Goal: Information Seeking & Learning: Learn about a topic

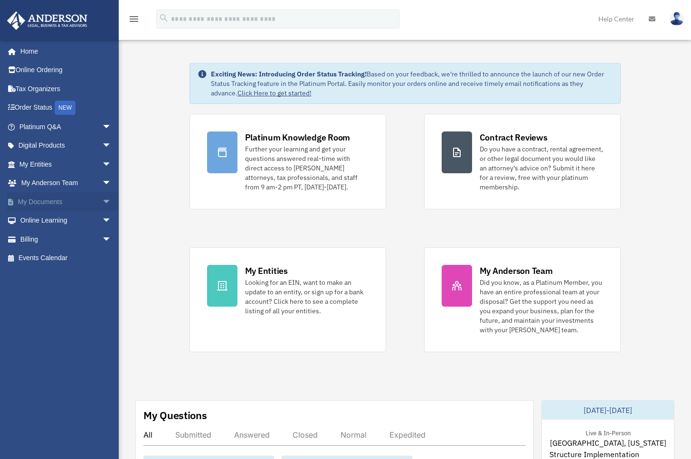
click at [102, 201] on span "arrow_drop_down" at bounding box center [111, 201] width 19 height 19
click at [102, 200] on span "arrow_drop_up" at bounding box center [111, 201] width 19 height 19
click at [102, 199] on span "arrow_drop_down" at bounding box center [111, 201] width 19 height 19
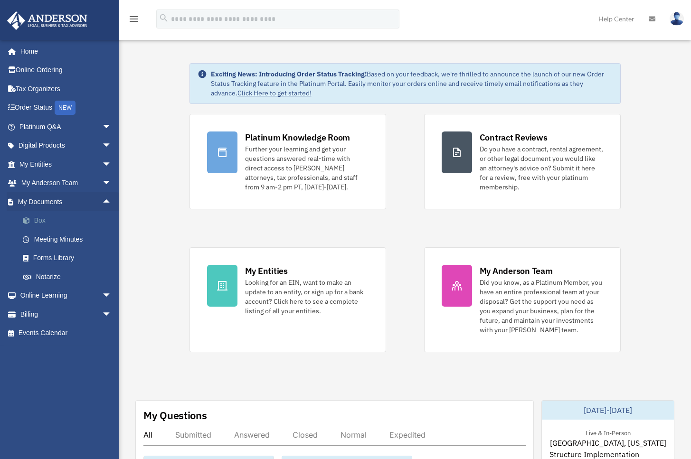
click at [94, 217] on link "Box" at bounding box center [69, 220] width 113 height 19
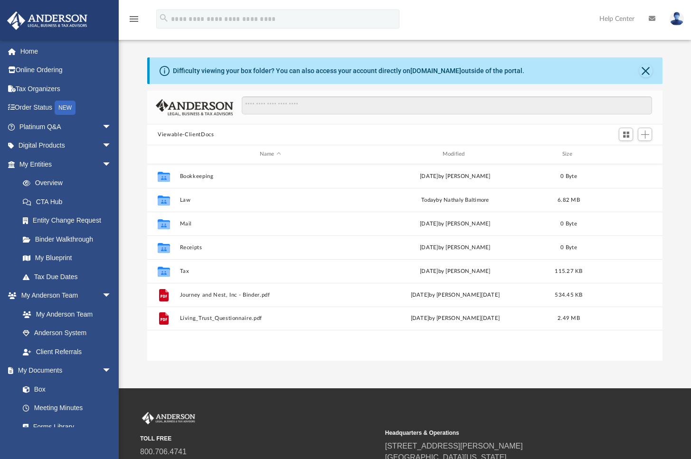
scroll to position [209, 508]
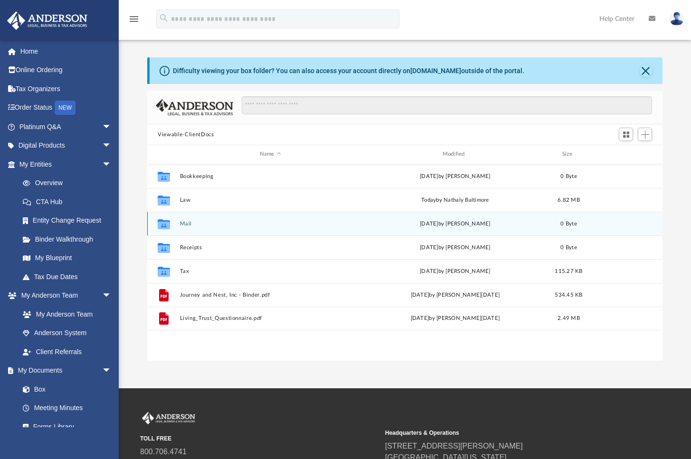
click at [236, 226] on button "Mail" at bounding box center [270, 224] width 181 height 6
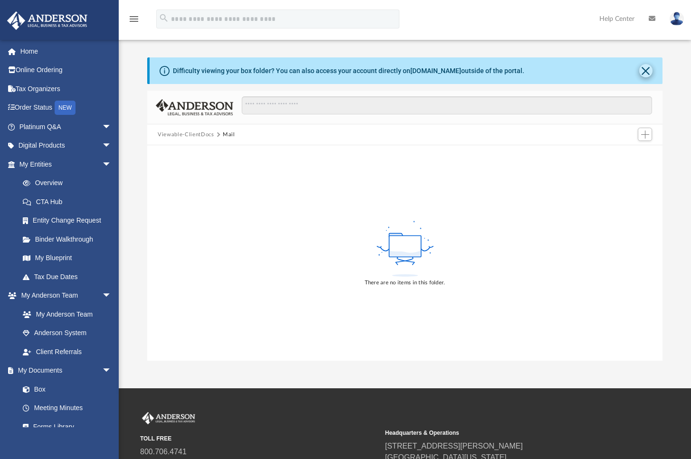
click at [645, 70] on button "Close" at bounding box center [645, 70] width 13 height 13
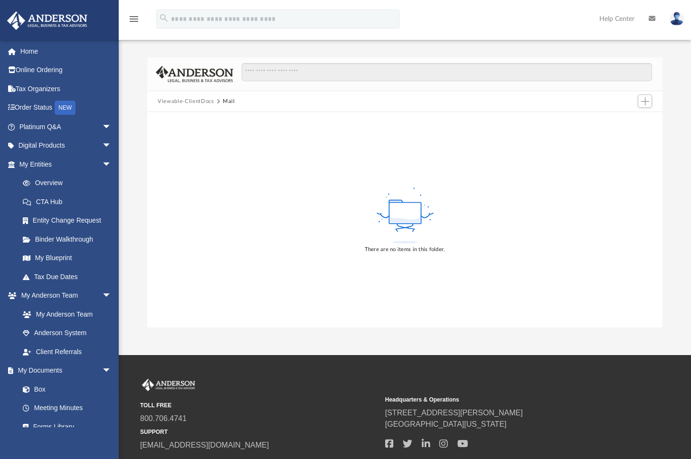
click at [197, 102] on button "Viewable-ClientDocs" at bounding box center [186, 101] width 56 height 9
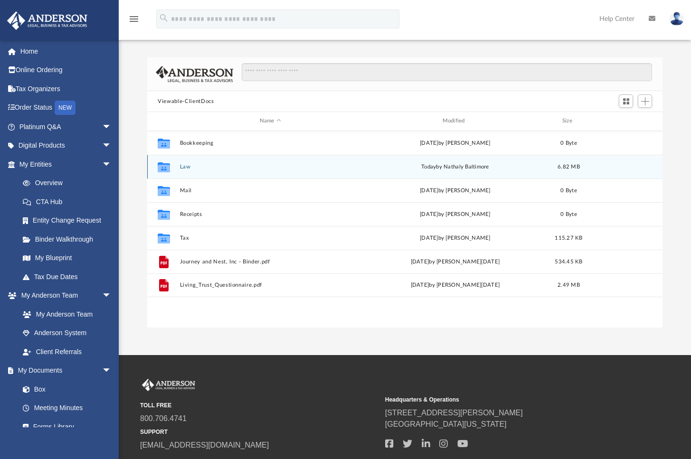
click at [228, 167] on button "Law" at bounding box center [270, 167] width 181 height 6
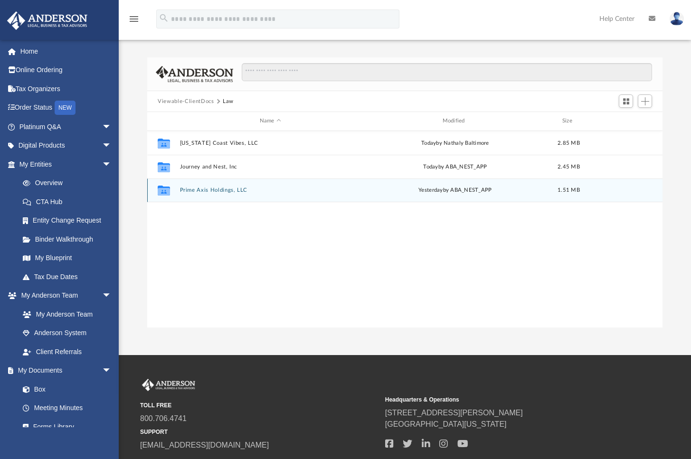
click at [219, 192] on button "Prime Axis Holdings, LLC" at bounding box center [270, 190] width 181 height 6
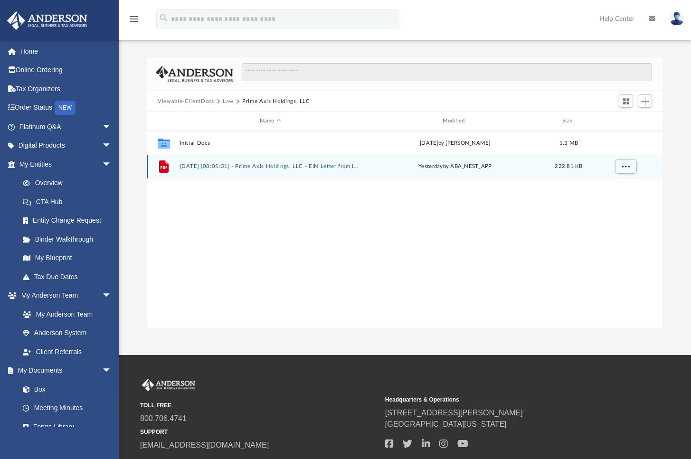
click at [254, 168] on button "2025.09.08 (08:05:31) - Prime Axis Holdings, LLC - EIN Letter from IRS.pdf" at bounding box center [270, 166] width 181 height 6
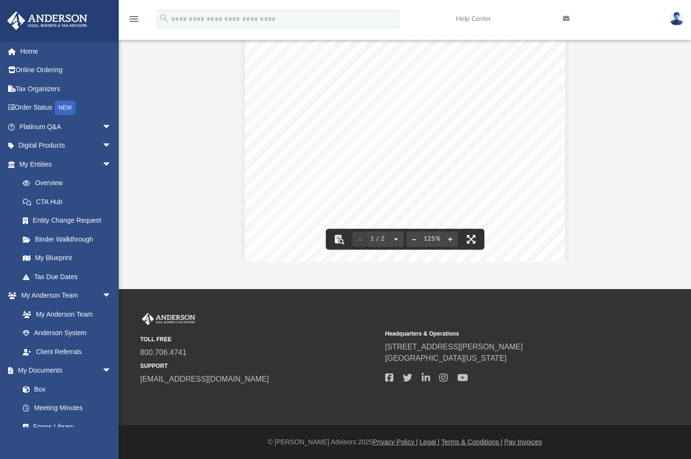
scroll to position [0, 0]
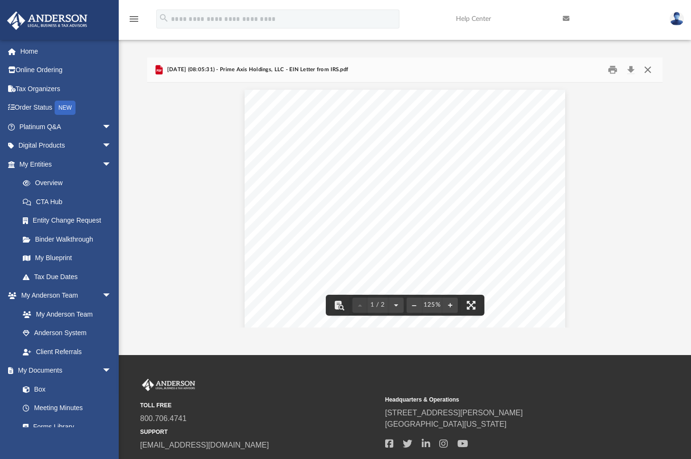
click at [650, 69] on button "Close" at bounding box center [647, 70] width 17 height 15
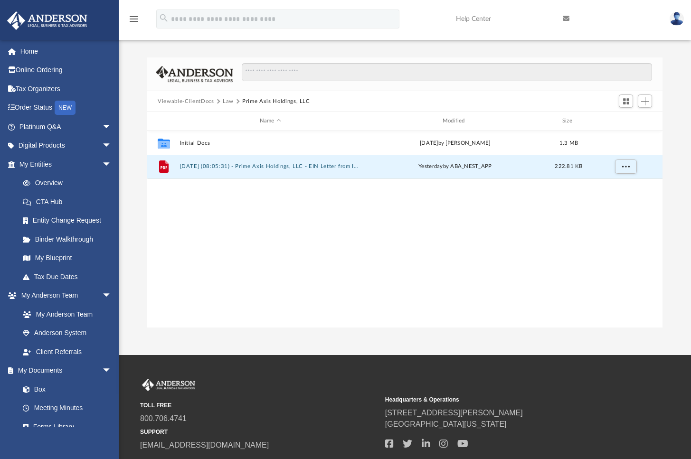
click at [227, 103] on button "Law" at bounding box center [228, 101] width 11 height 9
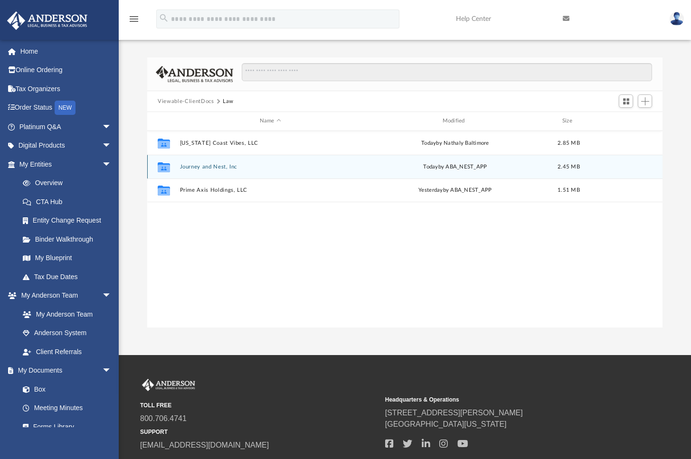
click at [210, 167] on button "Journey and Nest, Inc" at bounding box center [270, 167] width 181 height 6
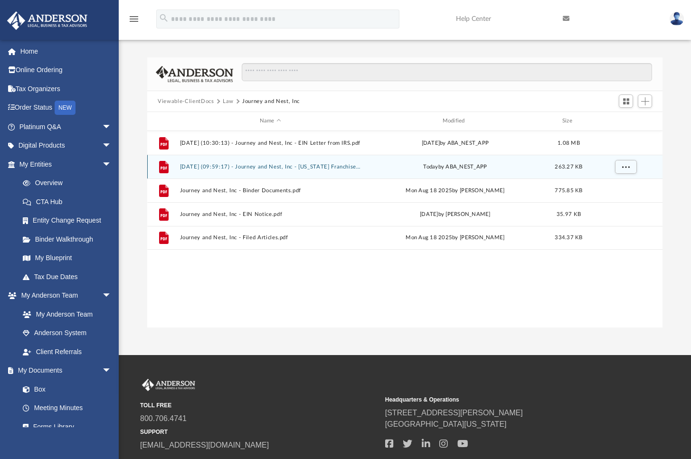
click at [267, 167] on button "2025.09.09 (09:59:17) - Journey and Nest, Inc - Texas Franchise from Texas Comp…" at bounding box center [270, 167] width 181 height 6
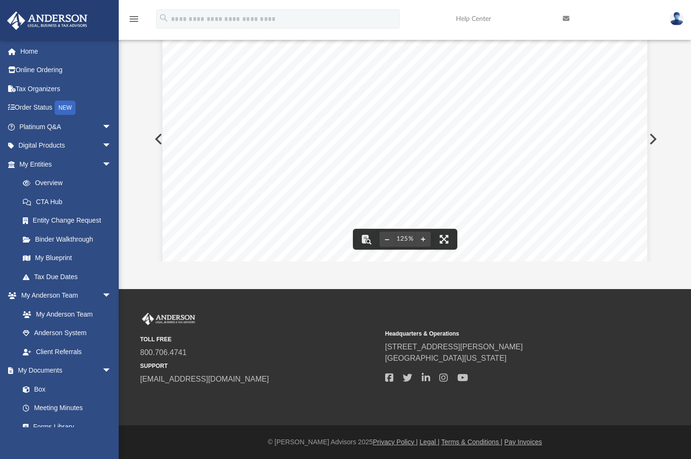
scroll to position [160, 0]
click at [202, 189] on div "Page 1" at bounding box center [404, 176] width 485 height 624
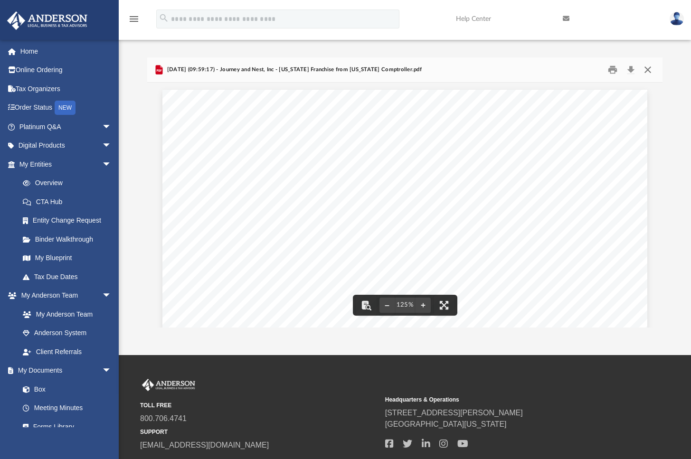
click at [650, 70] on button "Close" at bounding box center [647, 70] width 17 height 15
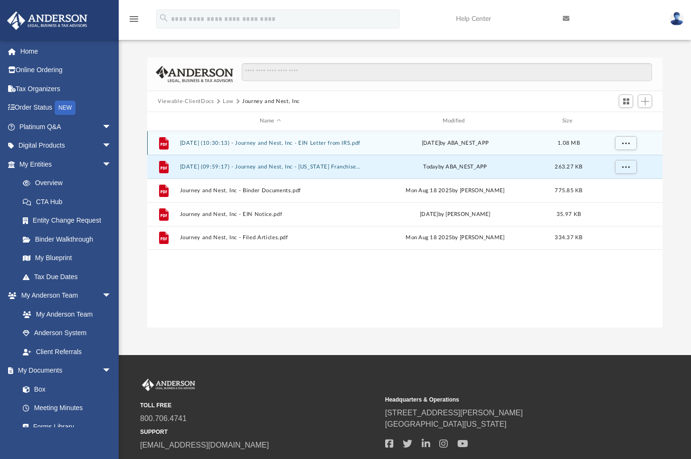
click at [269, 145] on button "2025.08.29 (10:30:13) - Journey and Nest, Inc - EIN Letter from IRS.pdf" at bounding box center [270, 143] width 181 height 6
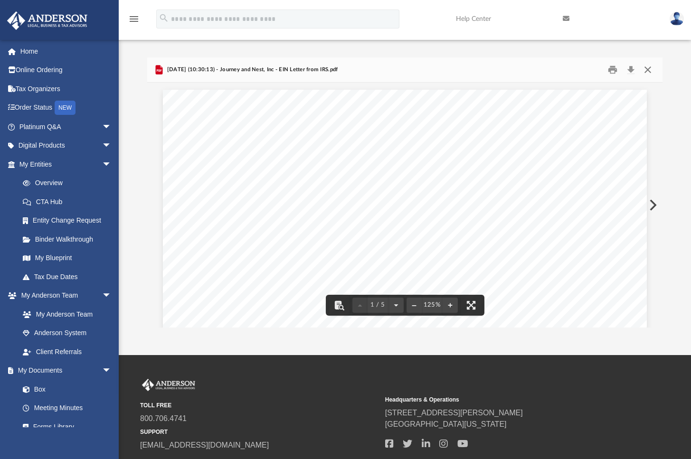
click at [646, 69] on button "Close" at bounding box center [647, 70] width 17 height 15
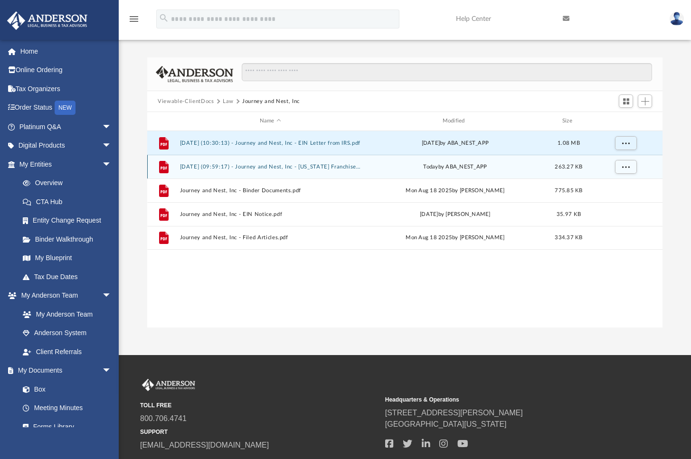
click at [265, 169] on button "2025.09.09 (09:59:17) - Journey and Nest, Inc - Texas Franchise from Texas Comp…" at bounding box center [270, 167] width 181 height 6
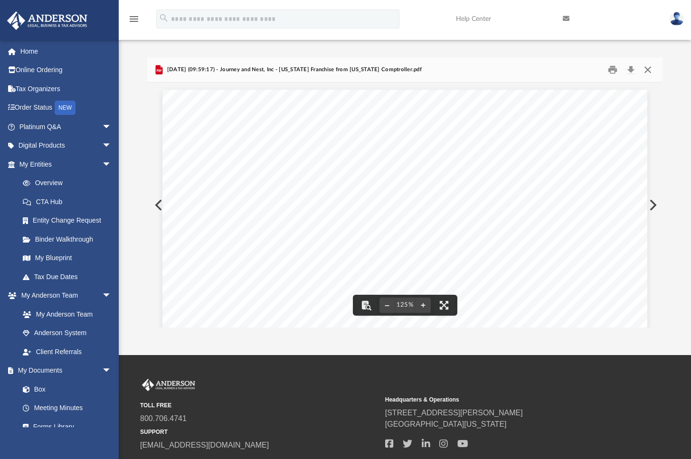
click at [650, 69] on button "Close" at bounding box center [647, 70] width 17 height 15
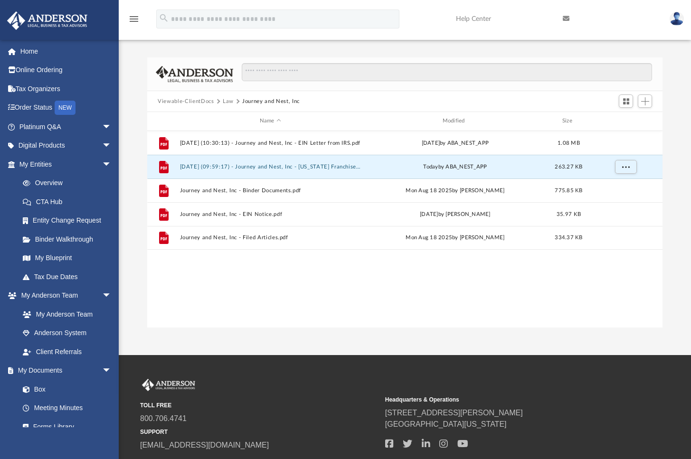
click at [227, 103] on button "Law" at bounding box center [228, 101] width 11 height 9
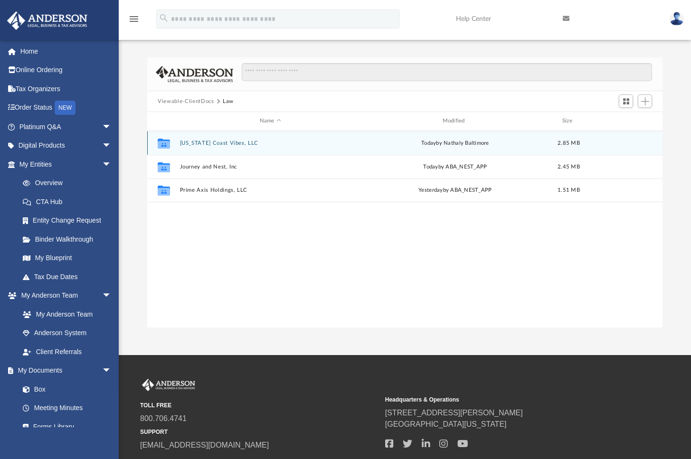
click at [217, 144] on button "Florida Coast Vibes, LLC" at bounding box center [270, 143] width 181 height 6
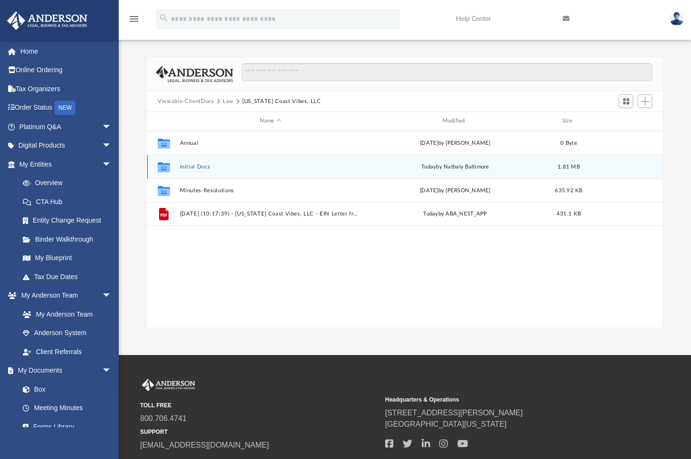
click at [202, 169] on button "Initial Docs" at bounding box center [270, 167] width 181 height 6
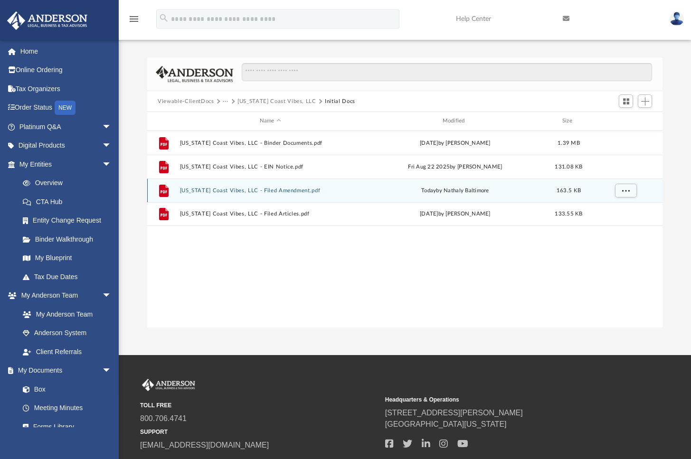
click at [226, 191] on button "Florida Coast Vibes, LLC - Filed Amendment.pdf" at bounding box center [270, 191] width 181 height 6
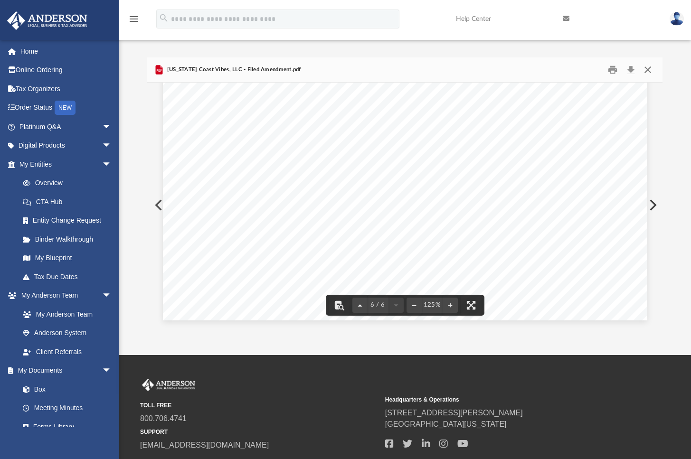
click at [650, 68] on button "Close" at bounding box center [647, 70] width 17 height 15
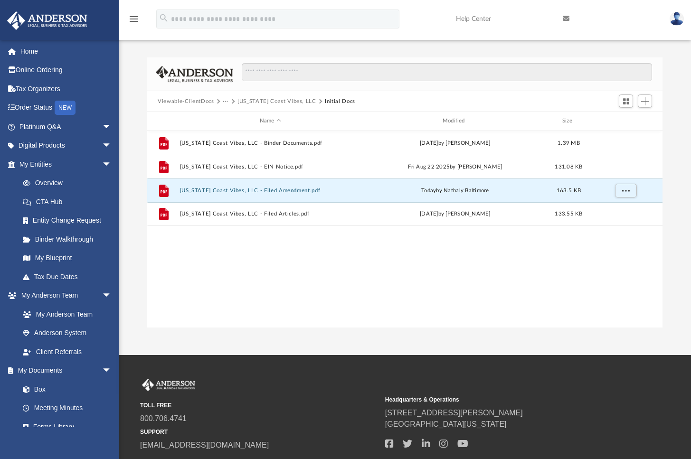
click at [284, 101] on button "Florida Coast Vibes, LLC" at bounding box center [276, 101] width 79 height 9
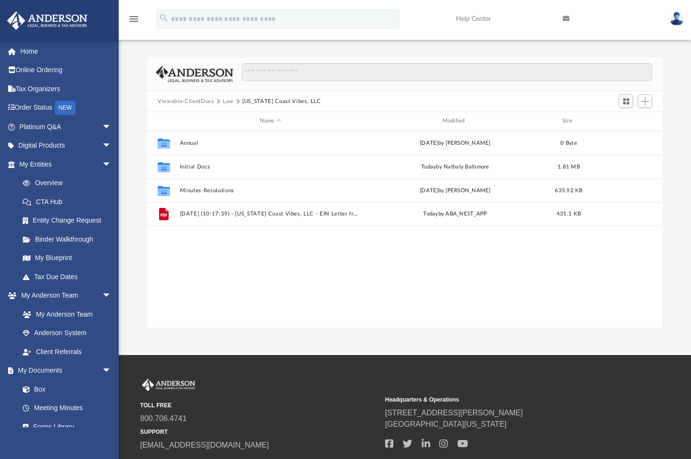
click at [227, 102] on button "Law" at bounding box center [228, 101] width 11 height 9
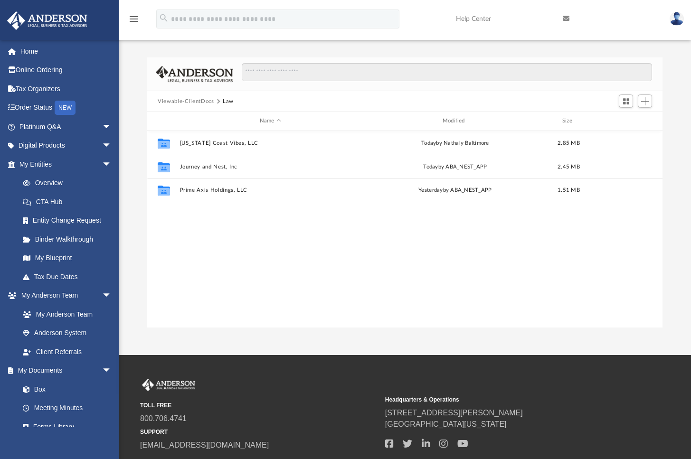
click at [203, 102] on button "Viewable-ClientDocs" at bounding box center [186, 101] width 56 height 9
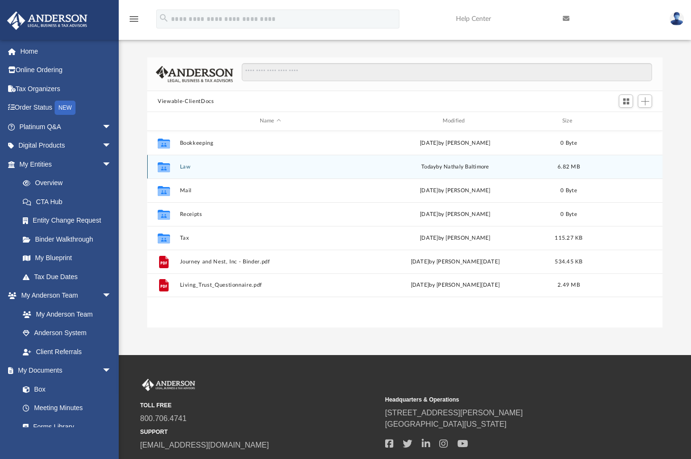
click at [261, 167] on button "Law" at bounding box center [270, 167] width 181 height 6
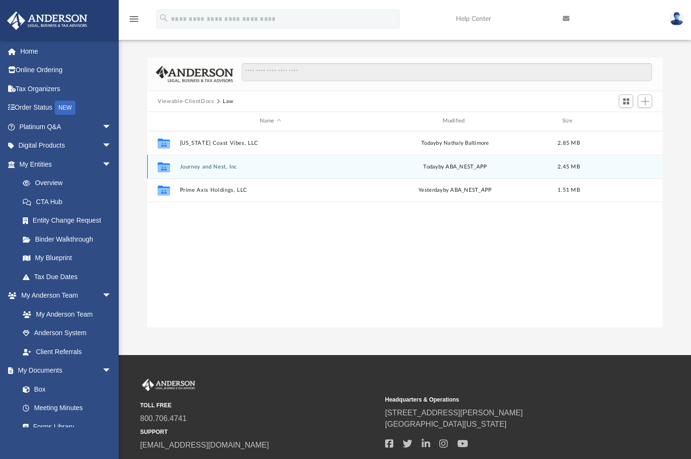
click at [211, 169] on button "Journey and Nest, Inc" at bounding box center [270, 167] width 181 height 6
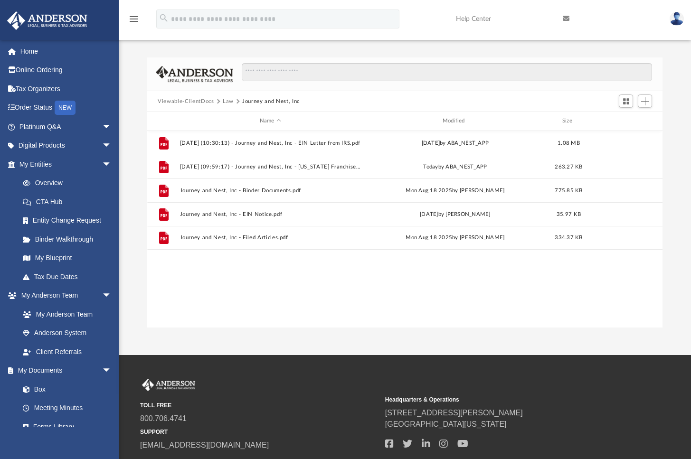
click at [227, 101] on button "Law" at bounding box center [228, 101] width 11 height 9
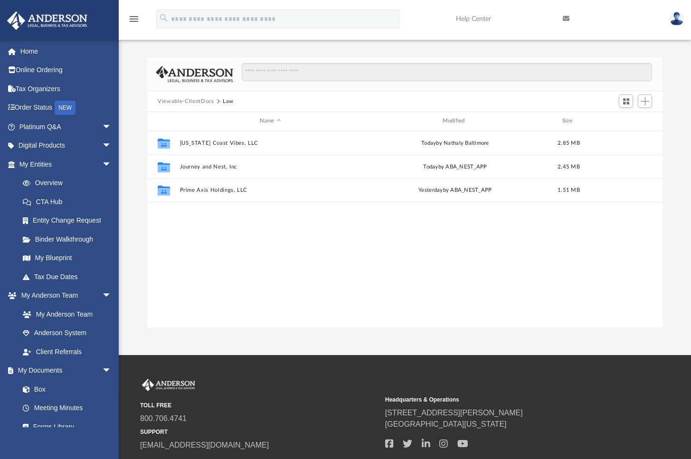
click at [193, 101] on button "Viewable-ClientDocs" at bounding box center [186, 101] width 56 height 9
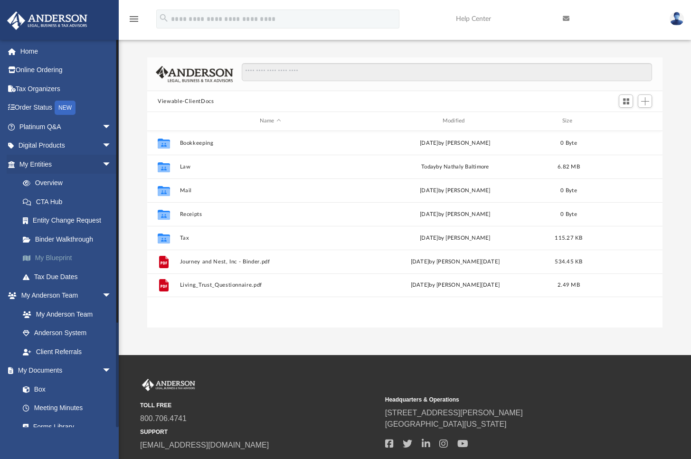
click at [64, 256] on link "My Blueprint" at bounding box center [69, 258] width 113 height 19
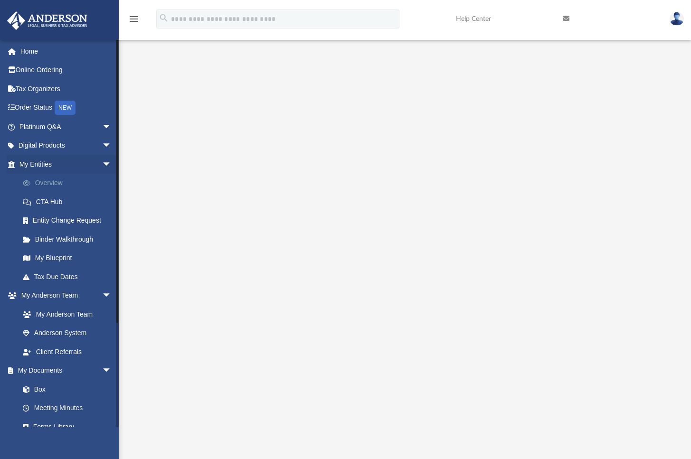
click at [55, 181] on link "Overview" at bounding box center [69, 183] width 113 height 19
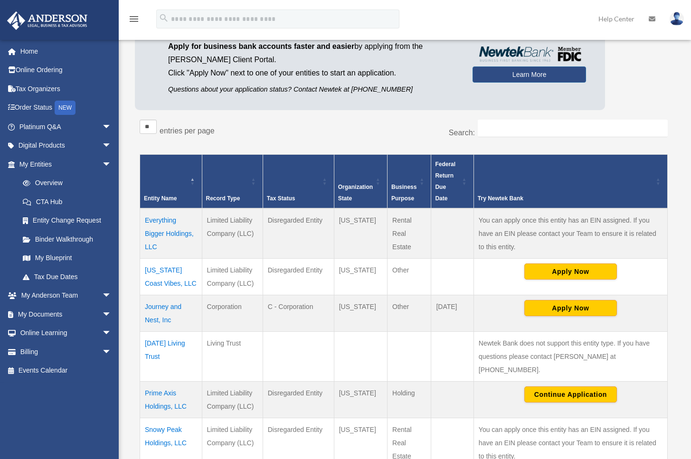
scroll to position [103, 0]
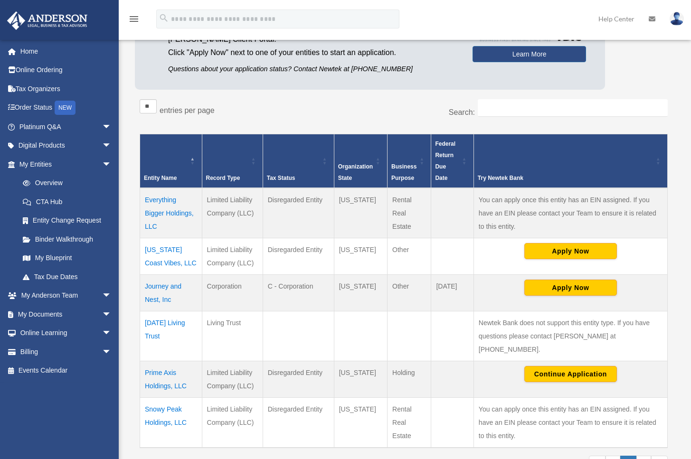
click at [159, 398] on td "Snowy Peak Holdings, LLC" at bounding box center [171, 423] width 62 height 50
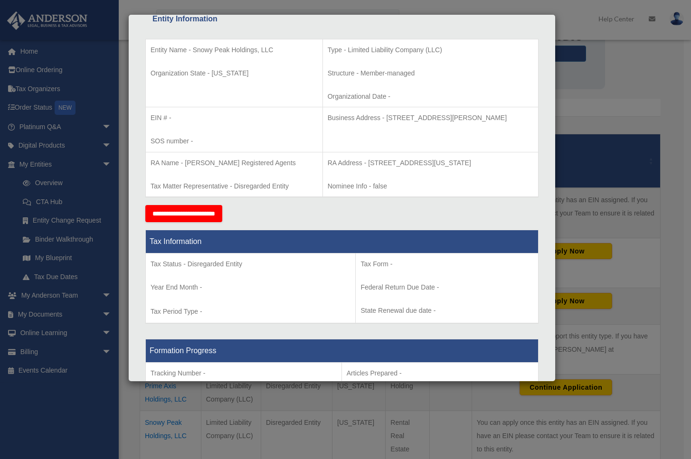
scroll to position [0, 0]
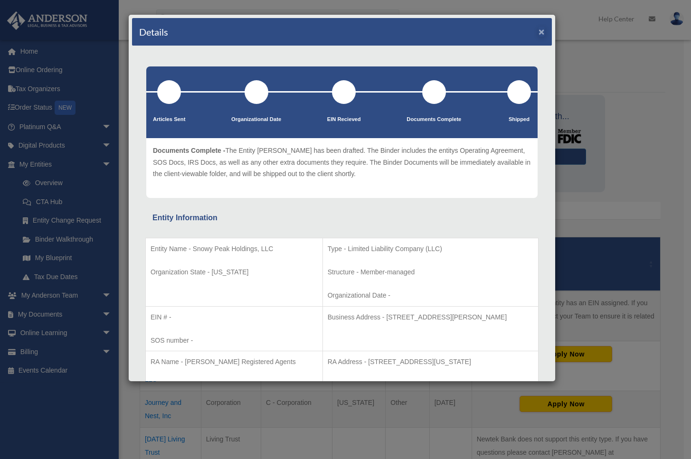
click at [539, 33] on button "×" at bounding box center [542, 32] width 6 height 10
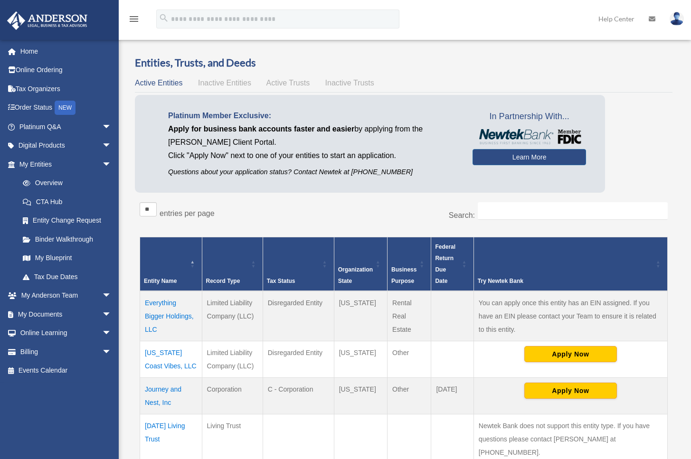
click at [130, 214] on div "Entities, Trusts, and Deeds Active Entities Inactive Entities Active Trusts Ina…" at bounding box center [403, 325] width 551 height 538
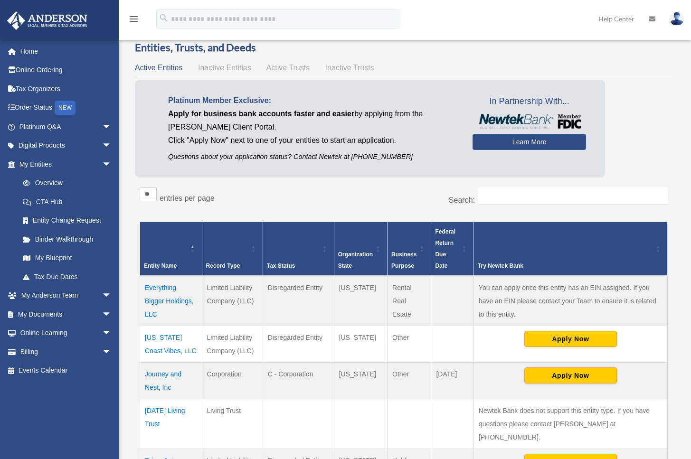
scroll to position [153, 0]
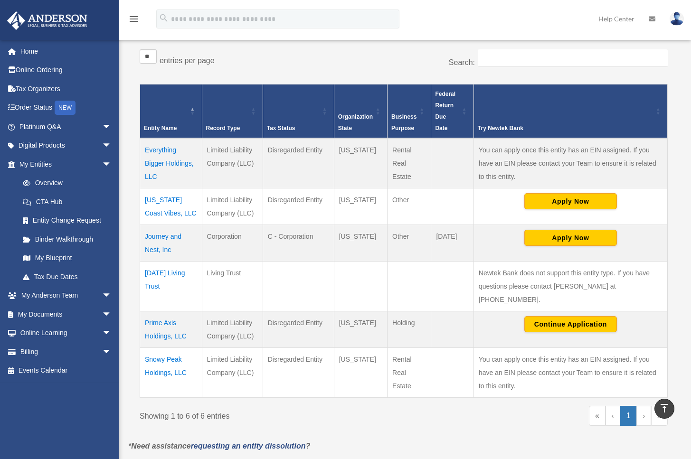
click at [155, 165] on td "Everything Bigger Holdings, LLC" at bounding box center [171, 163] width 62 height 50
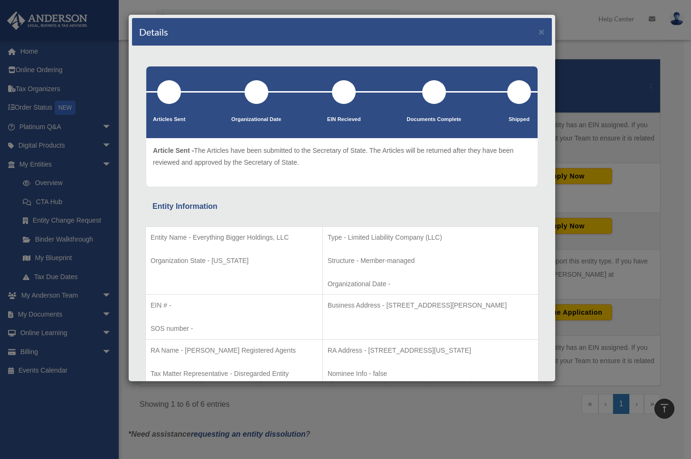
scroll to position [0, 0]
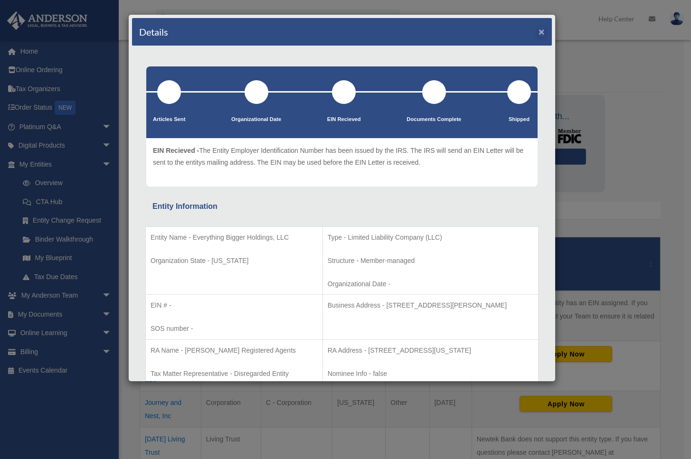
click at [539, 33] on button "×" at bounding box center [542, 32] width 6 height 10
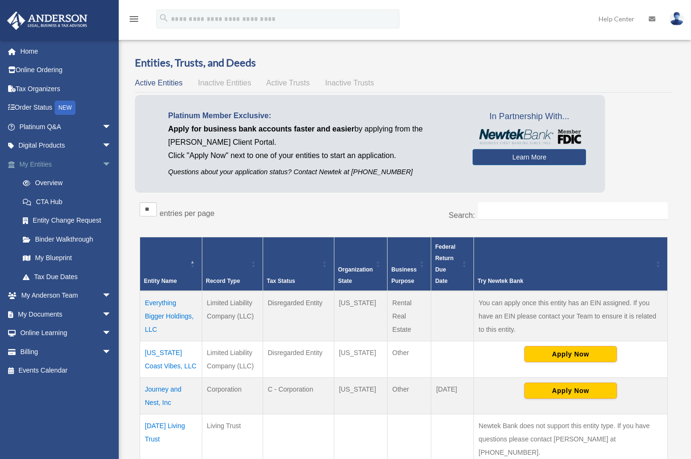
click at [102, 163] on span "arrow_drop_down" at bounding box center [111, 164] width 19 height 19
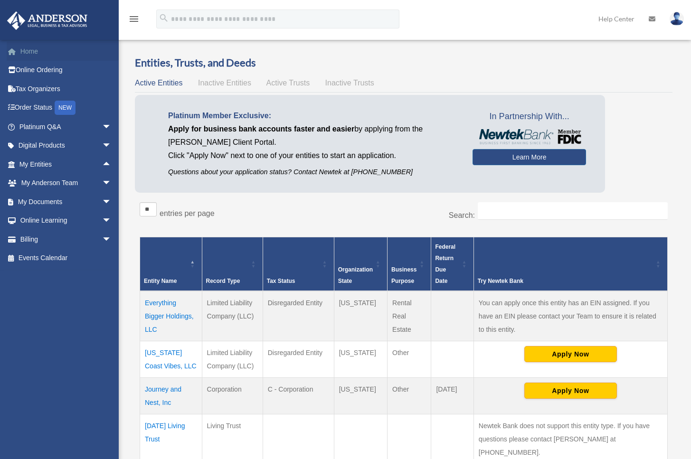
click at [39, 53] on link "Home" at bounding box center [66, 51] width 119 height 19
